Goal: Transaction & Acquisition: Subscribe to service/newsletter

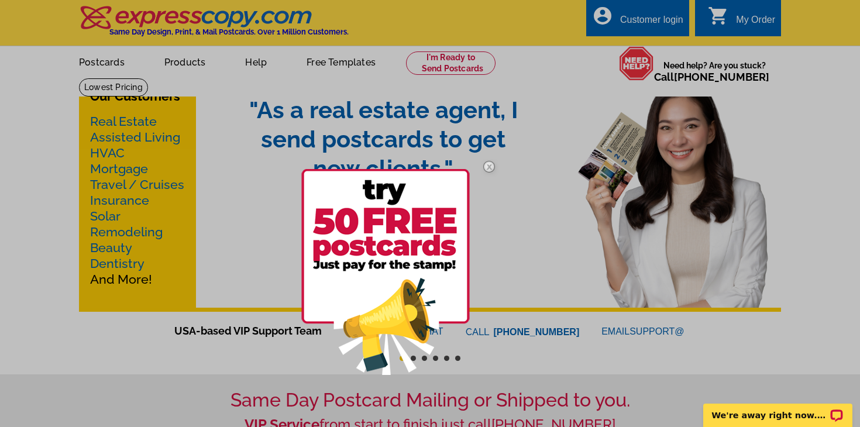
click at [353, 248] on img at bounding box center [385, 272] width 169 height 206
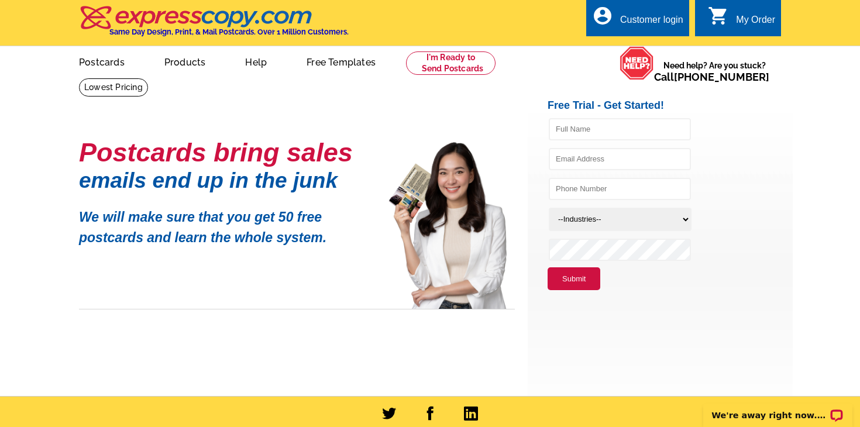
select select "785"
type input "sabreen qaiyum"
click at [713, 176] on li "Sqaiyum@cfbamhomes.com" at bounding box center [670, 162] width 245 height 30
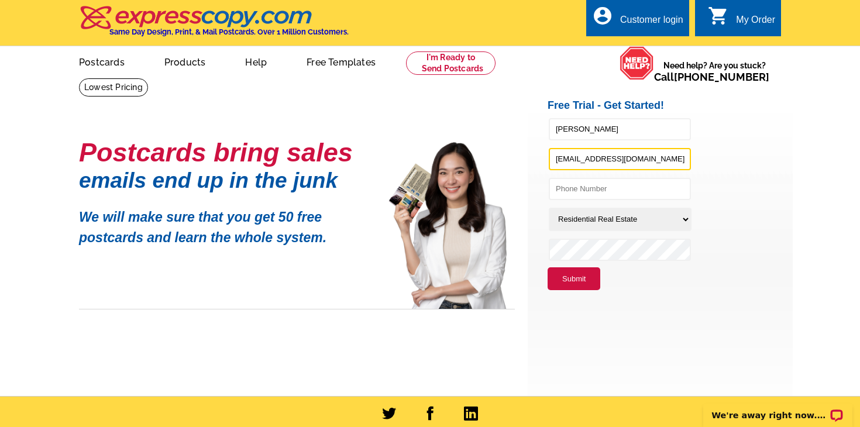
click at [599, 157] on input "Sqaiyum@cfbamhomes.com" at bounding box center [620, 159] width 142 height 22
type input "Sqaiyum@cbamhomes.com"
type input "[EMAIL_ADDRESS][DOMAIN_NAME]"
click at [572, 274] on button "Submit" at bounding box center [574, 278] width 53 height 23
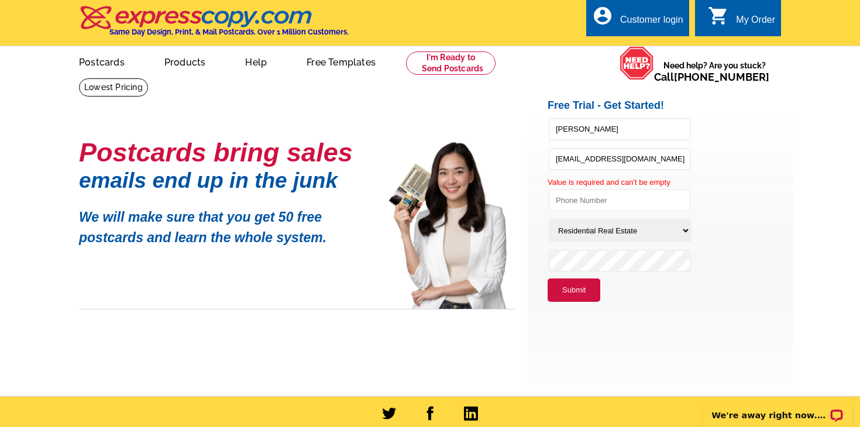
click at [567, 286] on button "Submit" at bounding box center [574, 290] width 53 height 23
type input "631-745-4441"
click at [569, 291] on button "Submit" at bounding box center [574, 290] width 53 height 23
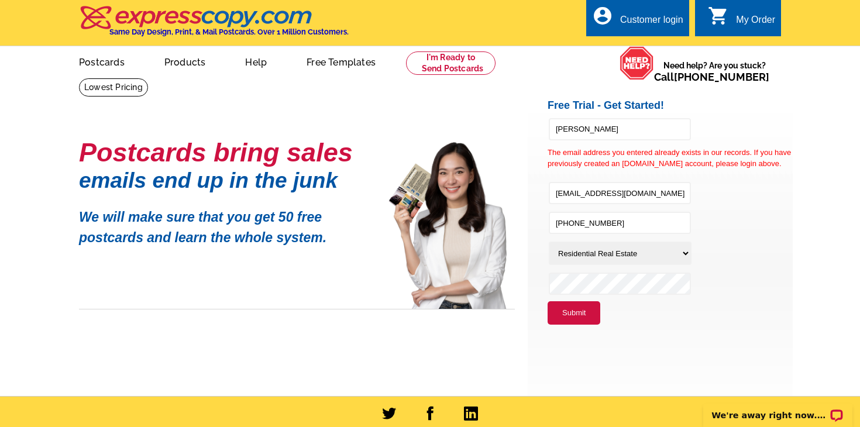
click at [634, 22] on div "Customer login" at bounding box center [651, 23] width 63 height 16
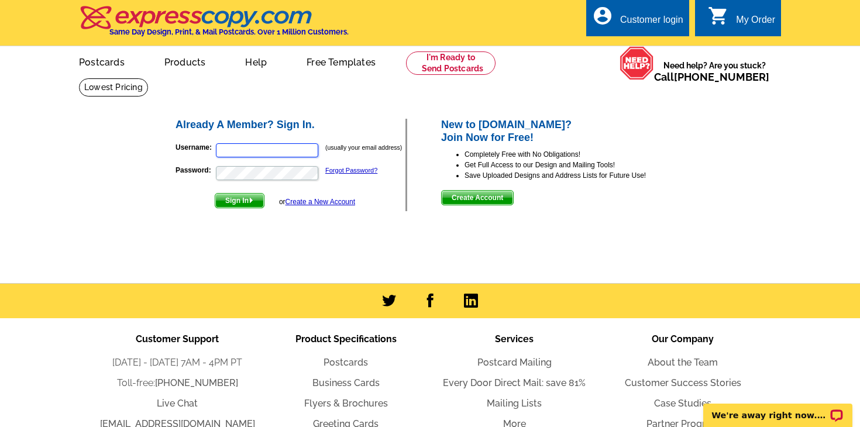
type input "[EMAIL_ADDRESS][DOMAIN_NAME]"
click at [248, 199] on span "Sign In" at bounding box center [239, 201] width 49 height 14
